Goal: Information Seeking & Learning: Find specific fact

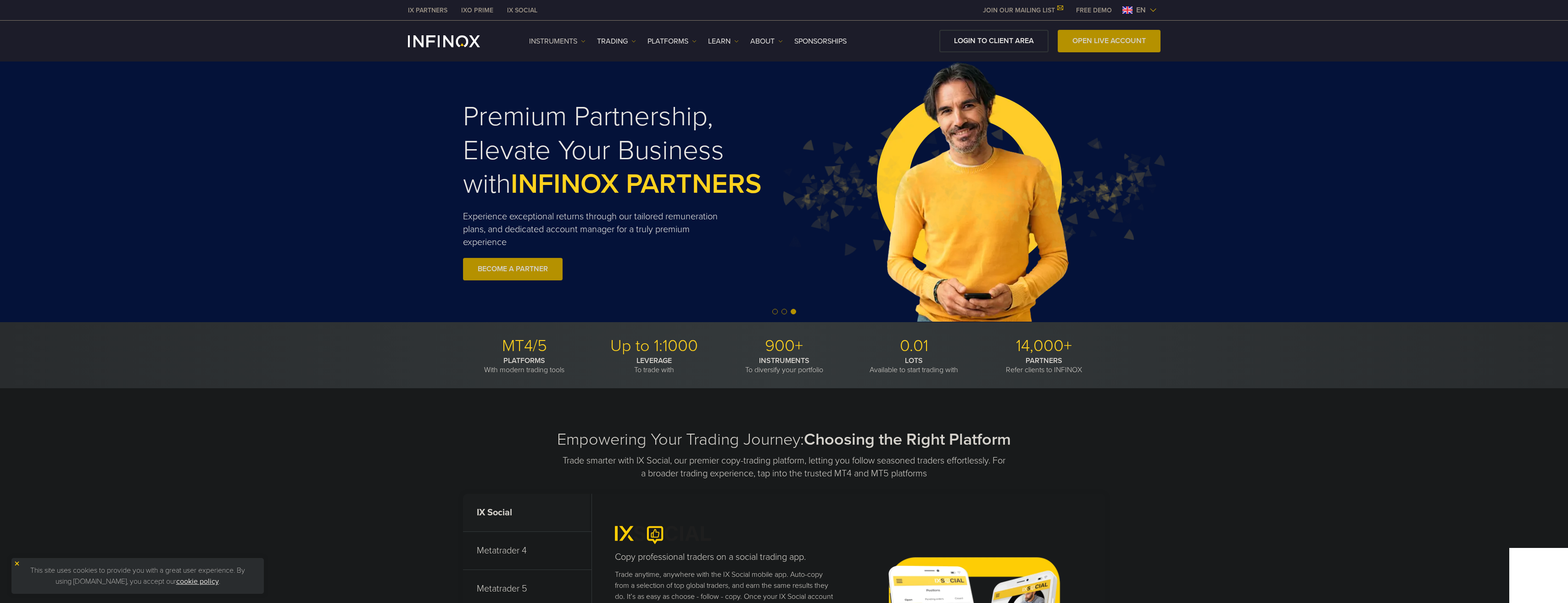
click at [585, 40] on img at bounding box center [583, 41] width 4 height 4
click at [583, 88] on link "Product Information" at bounding box center [569, 91] width 80 height 20
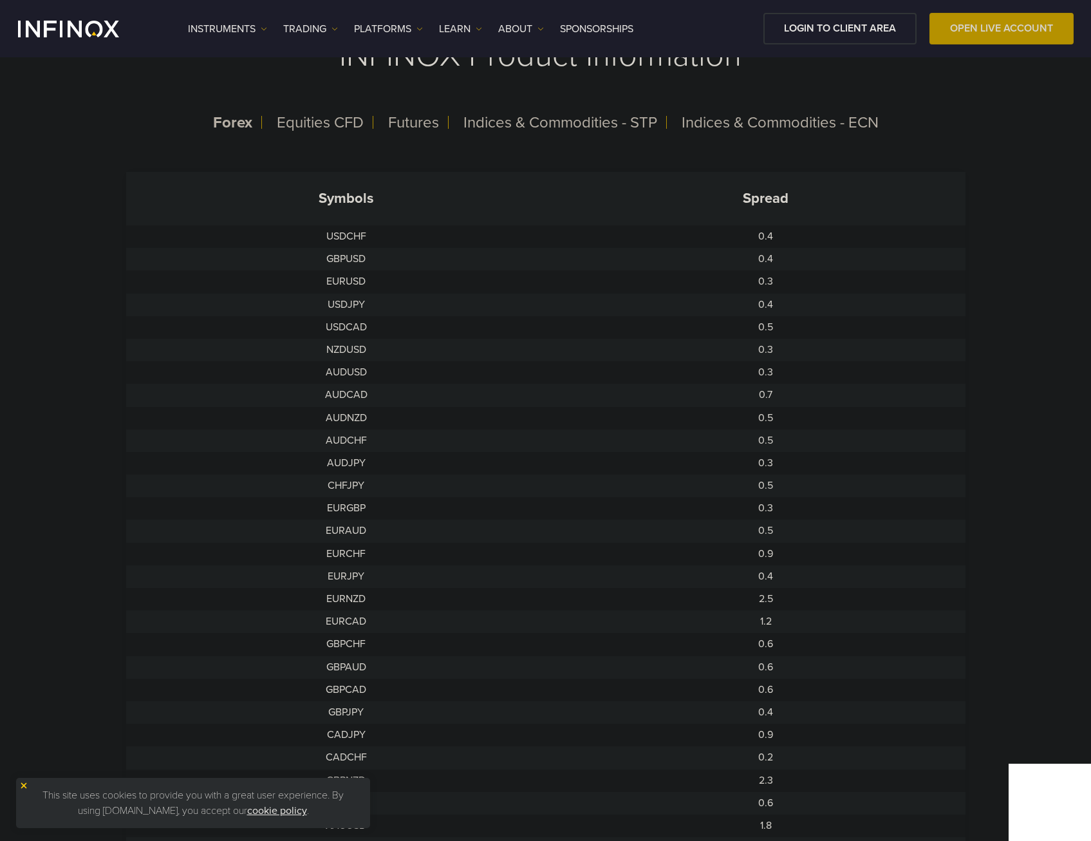
scroll to position [322, 0]
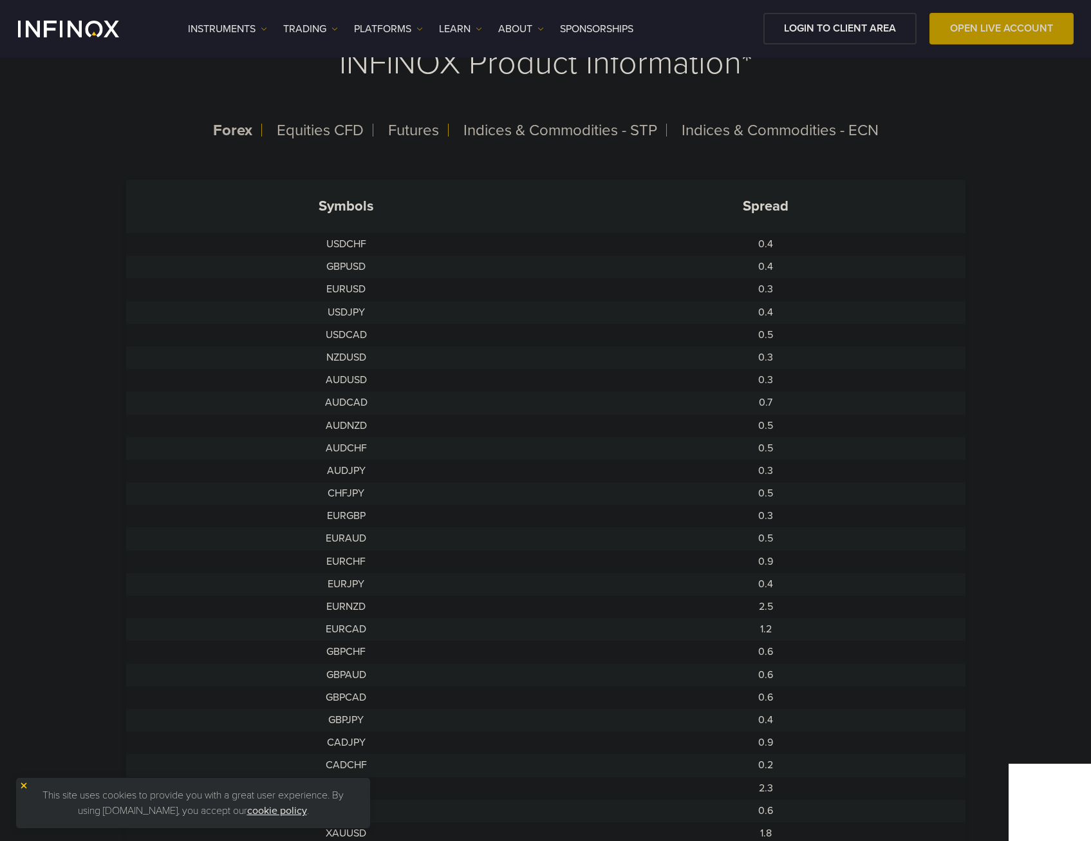
drag, startPoint x: 367, startPoint y: 596, endPoint x: 46, endPoint y: 672, distance: 329.5
click at [366, 597] on td "EURNZD" at bounding box center [346, 607] width 440 height 23
